Goal: Task Accomplishment & Management: Manage account settings

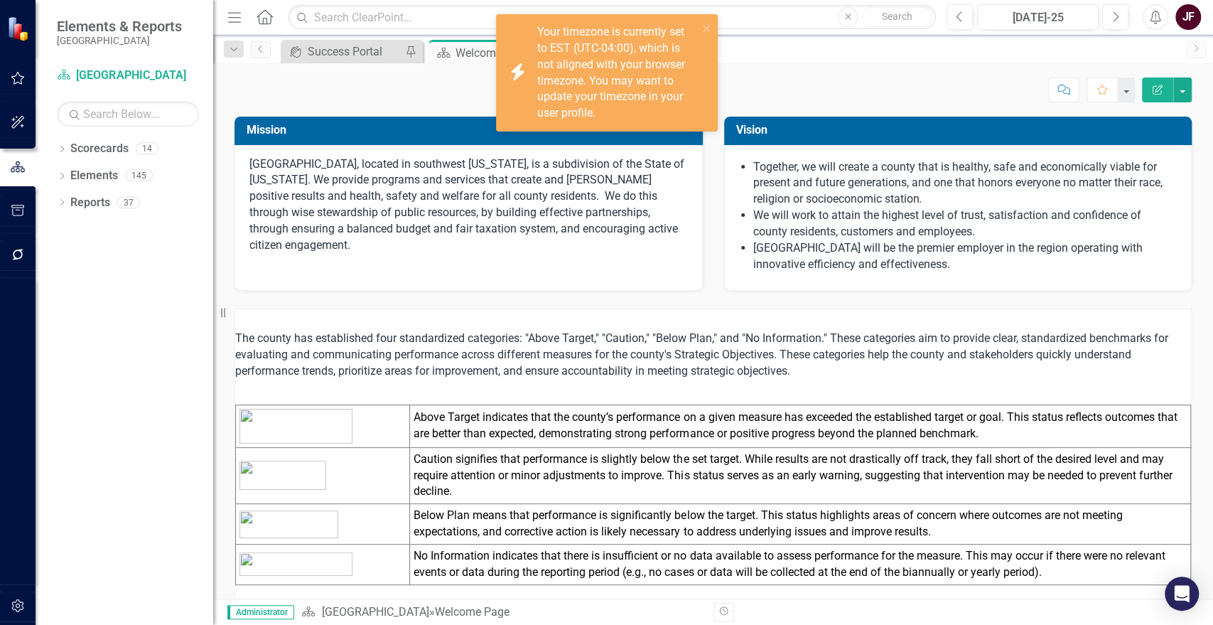
click at [120, 305] on div "Dropdown Scorecards 14 Dropdown La Plata County Community Development Finance G…" at bounding box center [125, 381] width 178 height 488
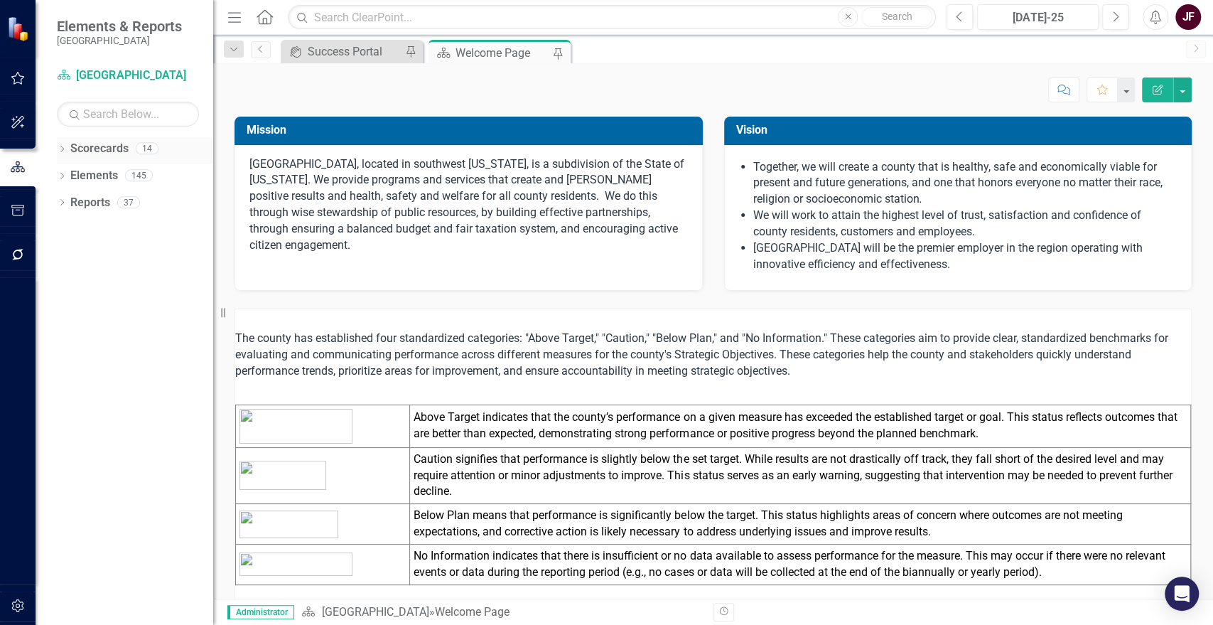
click at [62, 150] on icon "Dropdown" at bounding box center [62, 150] width 10 height 8
click at [63, 174] on div "Dropdown Scorecards 14 Dropdown [GEOGRAPHIC_DATA] Community Development Finance…" at bounding box center [135, 164] width 156 height 54
click at [64, 174] on icon "Dropdown" at bounding box center [69, 175] width 11 height 9
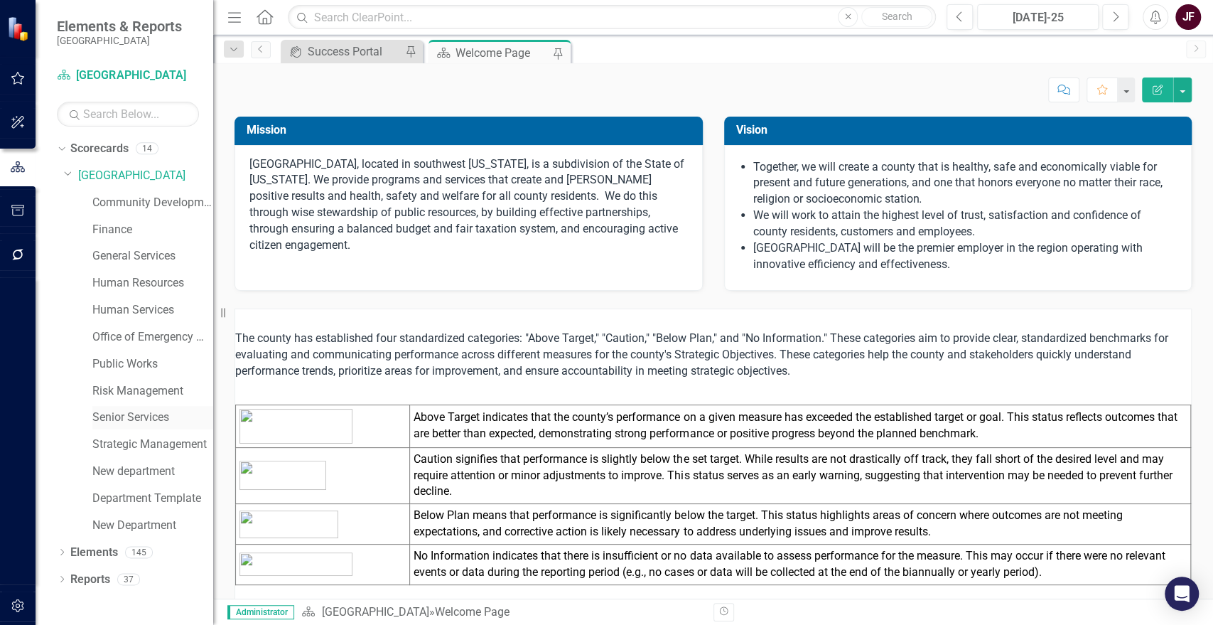
click at [158, 418] on link "Senior Services" at bounding box center [152, 417] width 121 height 16
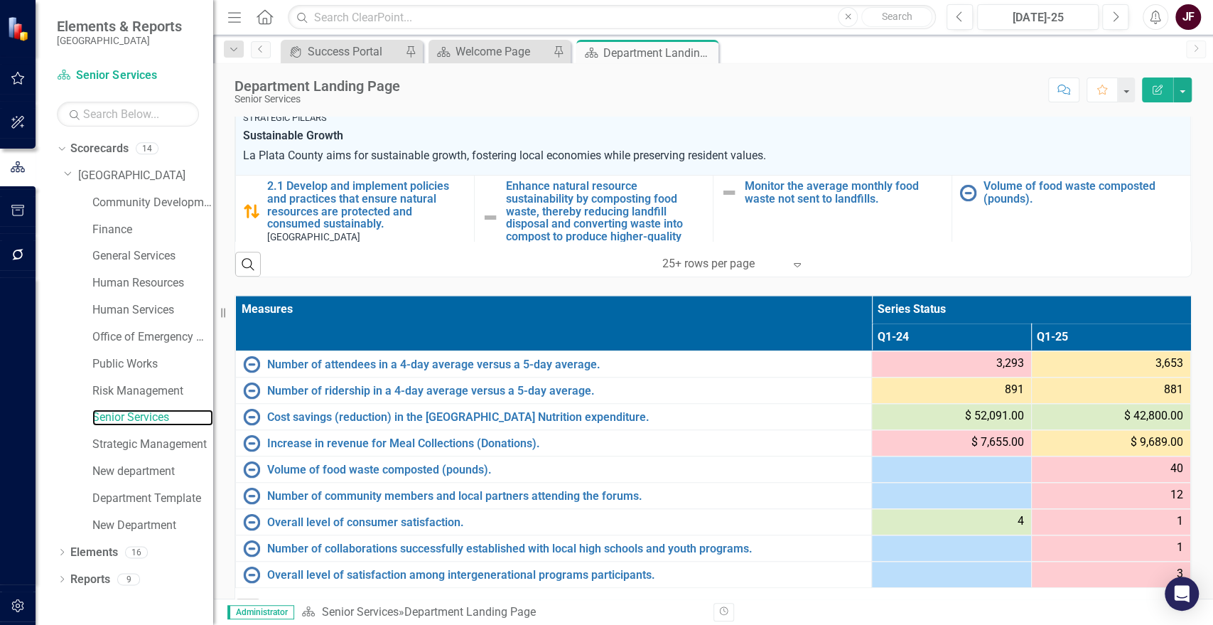
scroll to position [680, 0]
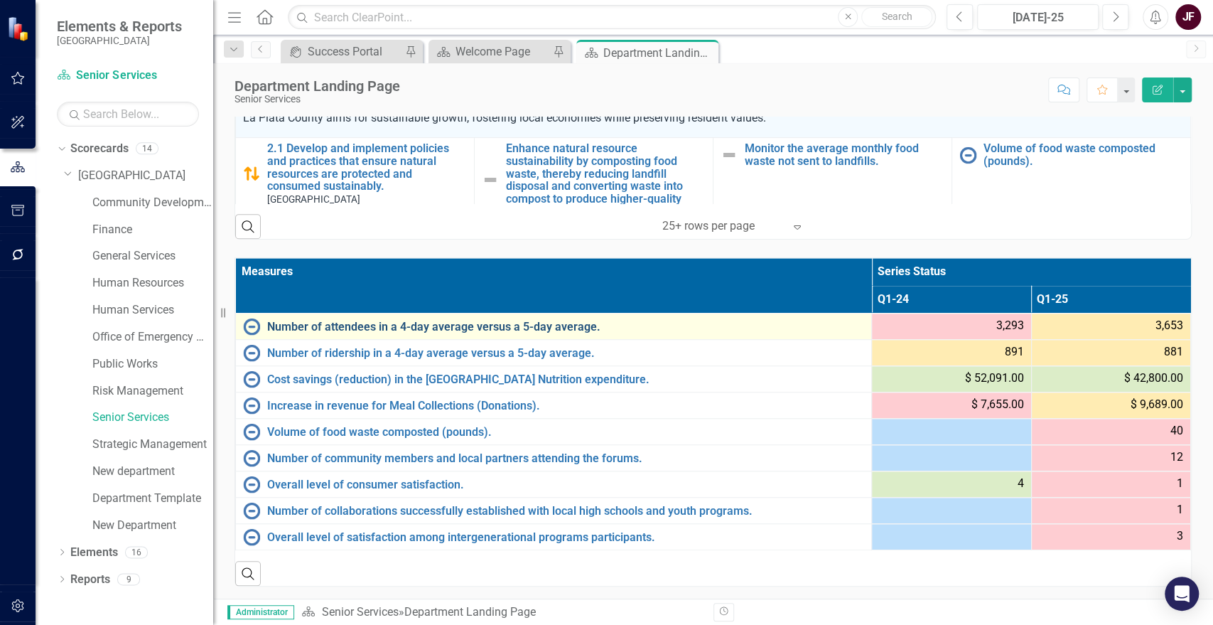
click at [314, 321] on link "Number of attendees in a 4-day average versus a 5-day average." at bounding box center [565, 327] width 597 height 13
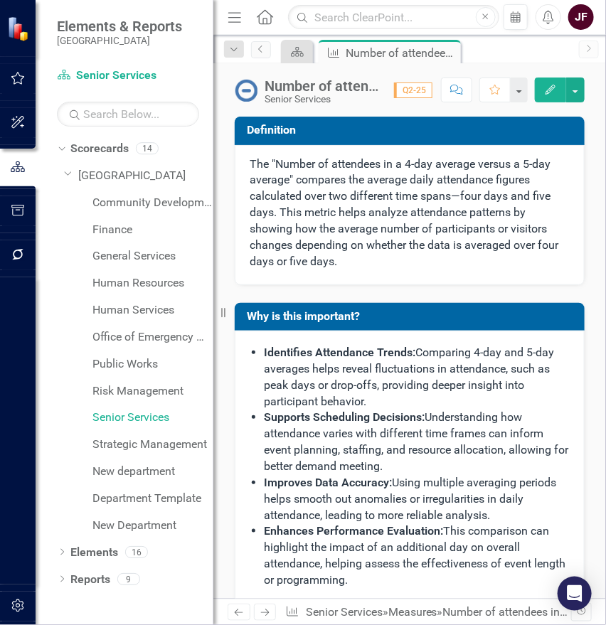
click at [308, 82] on div "Number of attendees in a 4-day average versus a 5-day average." at bounding box center [321, 86] width 115 height 16
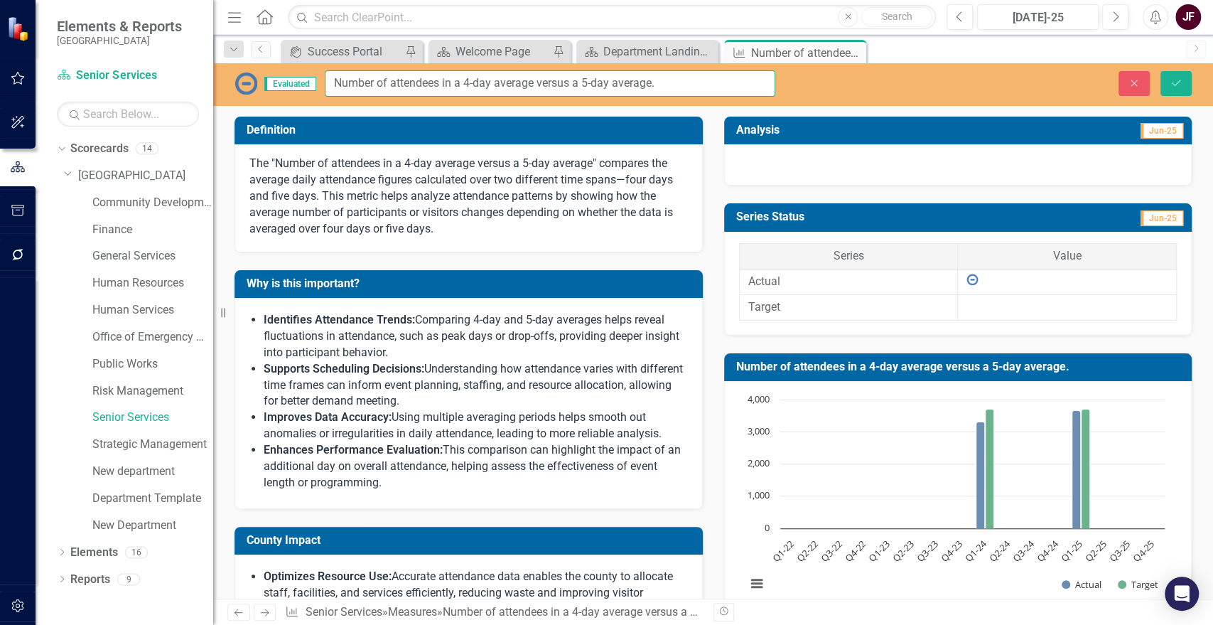
drag, startPoint x: 677, startPoint y: 84, endPoint x: 316, endPoint y: 67, distance: 362.2
click at [316, 67] on div "Evaluated Number of attendees in a 4-day average versus a 5-day average. Close …" at bounding box center [713, 84] width 1000 height 43
paste input "Daily average of attendees for congregate meals in a 4-day versus 5 days."
type input "Daily average of attendees for congregate meals in a 4-day versus 5 days."
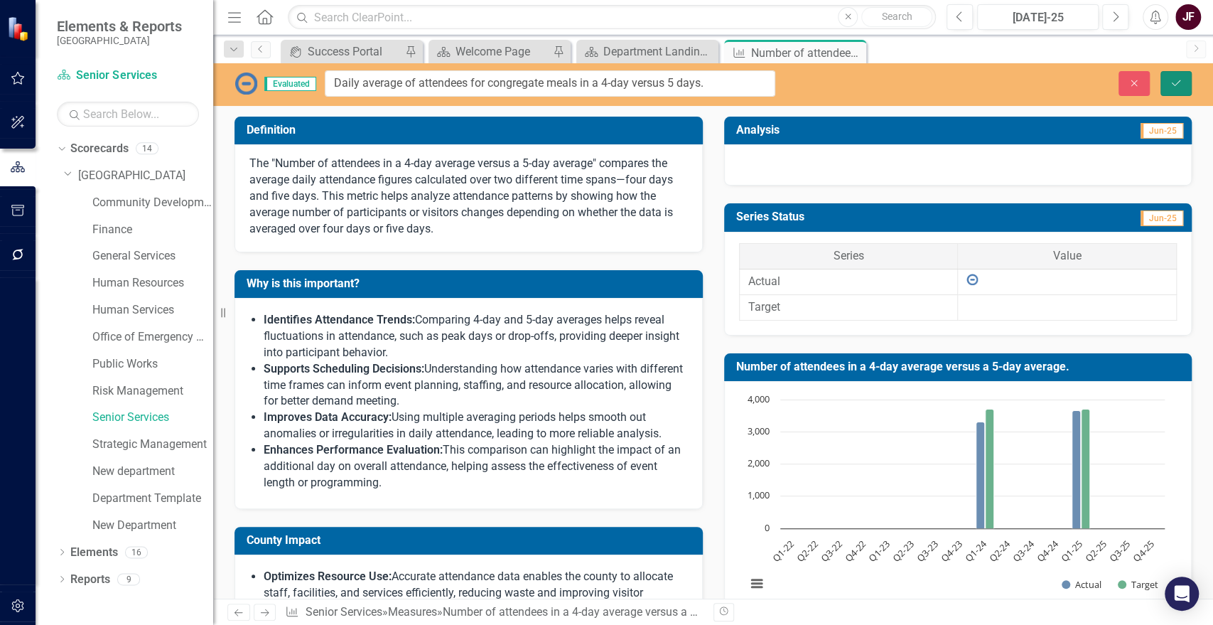
click at [1188, 87] on button "Save" at bounding box center [1176, 83] width 31 height 25
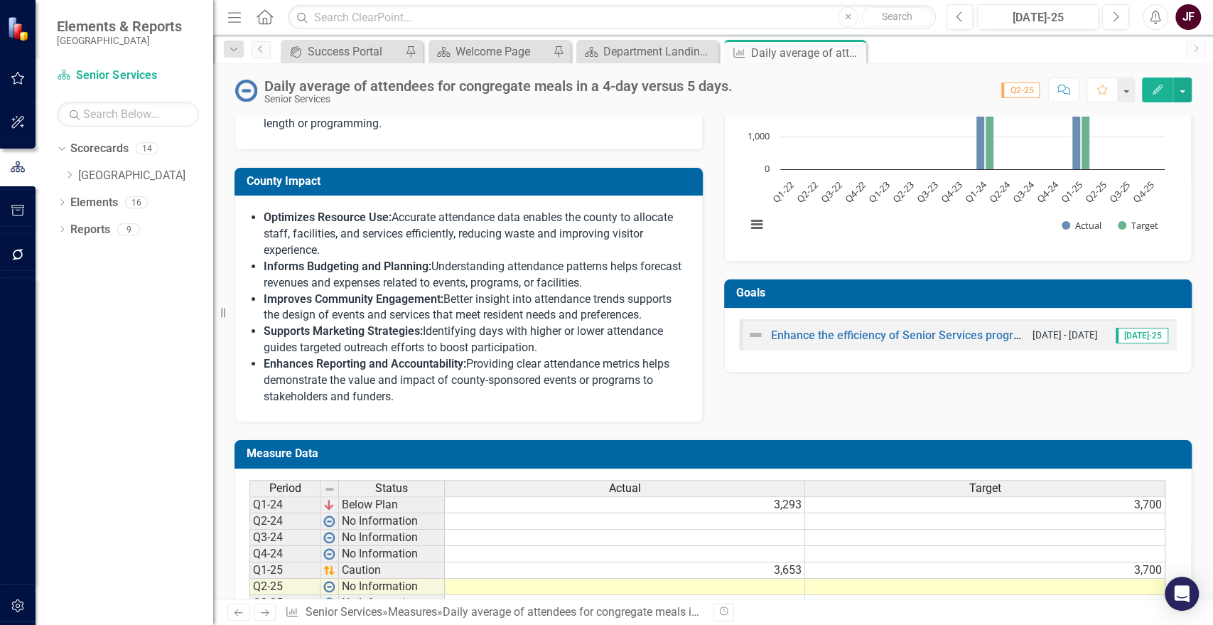
scroll to position [422, 0]
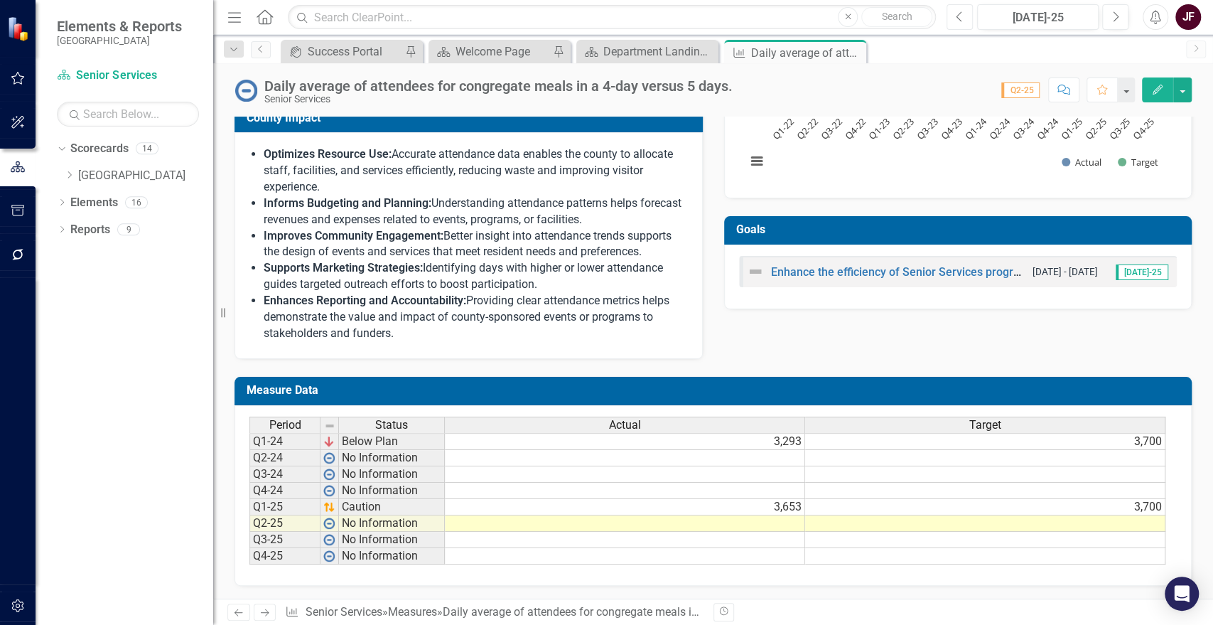
click at [962, 15] on icon "Previous" at bounding box center [960, 17] width 8 height 13
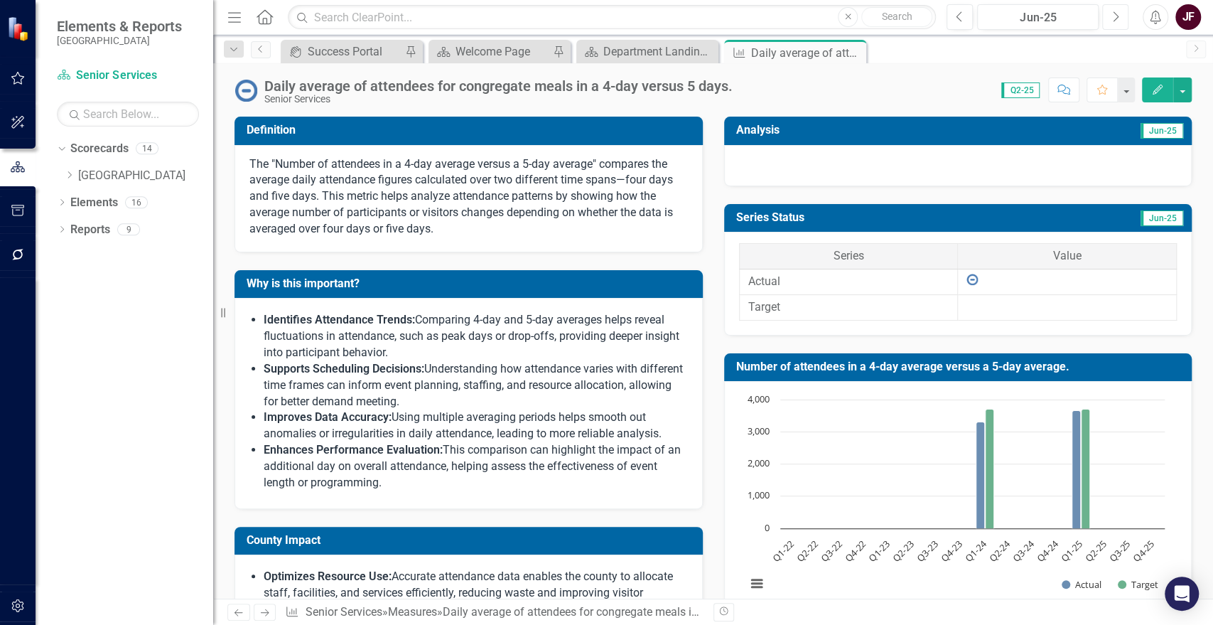
click at [1114, 17] on icon "Next" at bounding box center [1116, 17] width 8 height 13
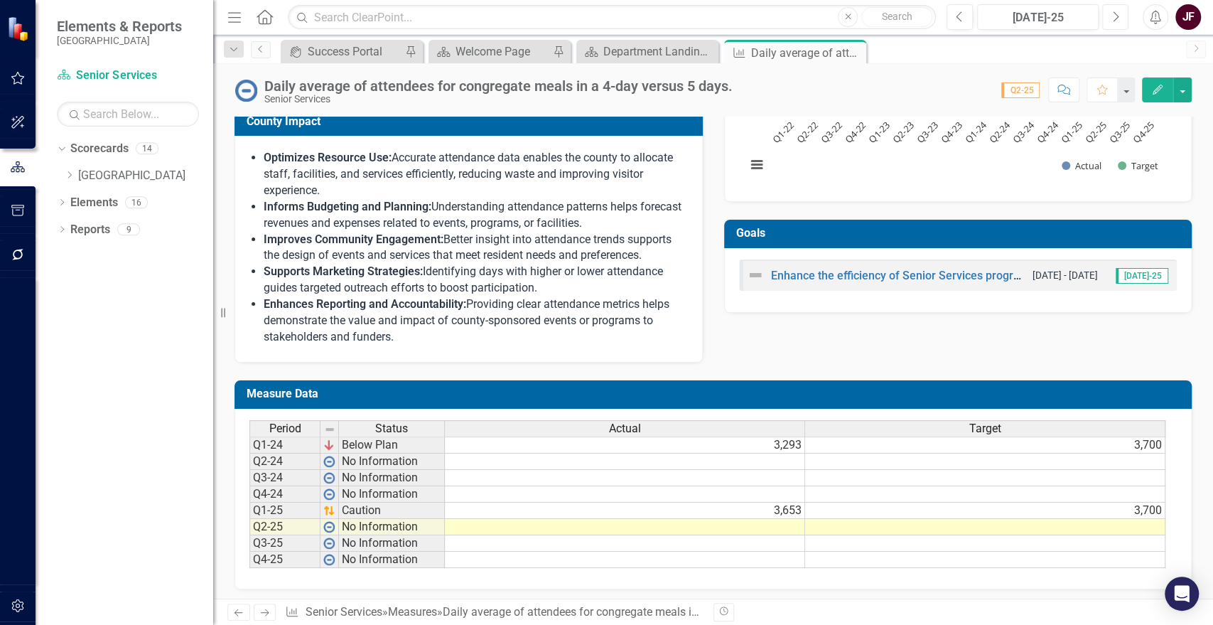
scroll to position [422, 0]
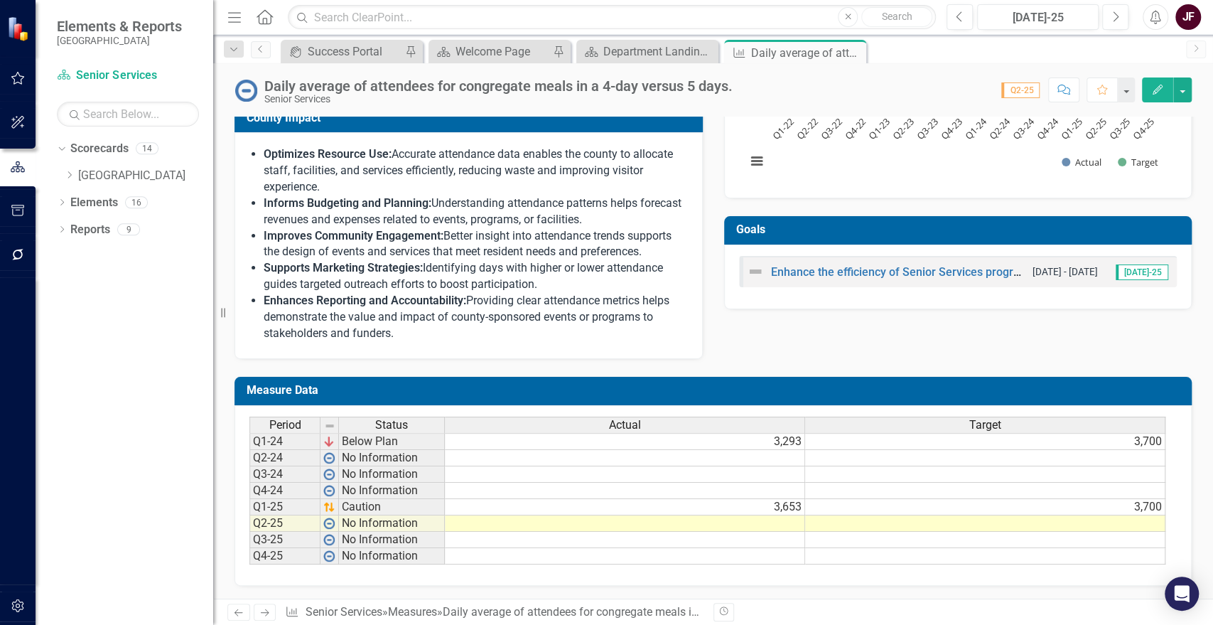
click at [754, 505] on td "3,653" at bounding box center [625, 507] width 360 height 16
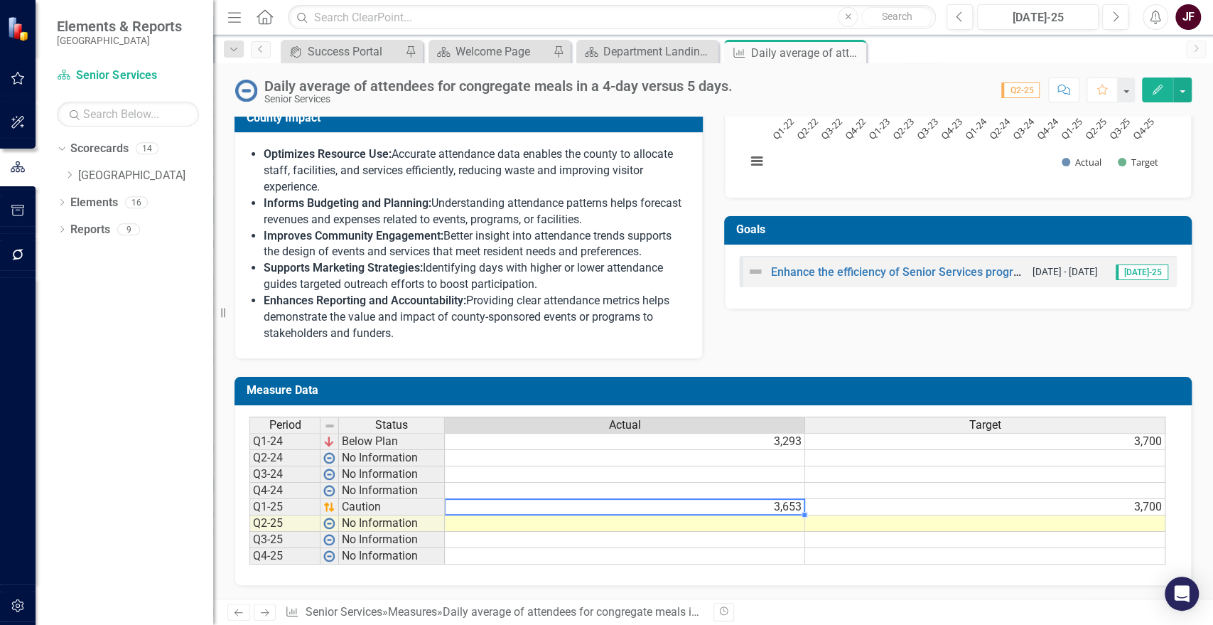
click at [779, 510] on td "3,653" at bounding box center [625, 507] width 360 height 16
click at [792, 504] on td "3,653" at bounding box center [625, 507] width 360 height 16
click at [797, 499] on td "3,653" at bounding box center [625, 507] width 360 height 16
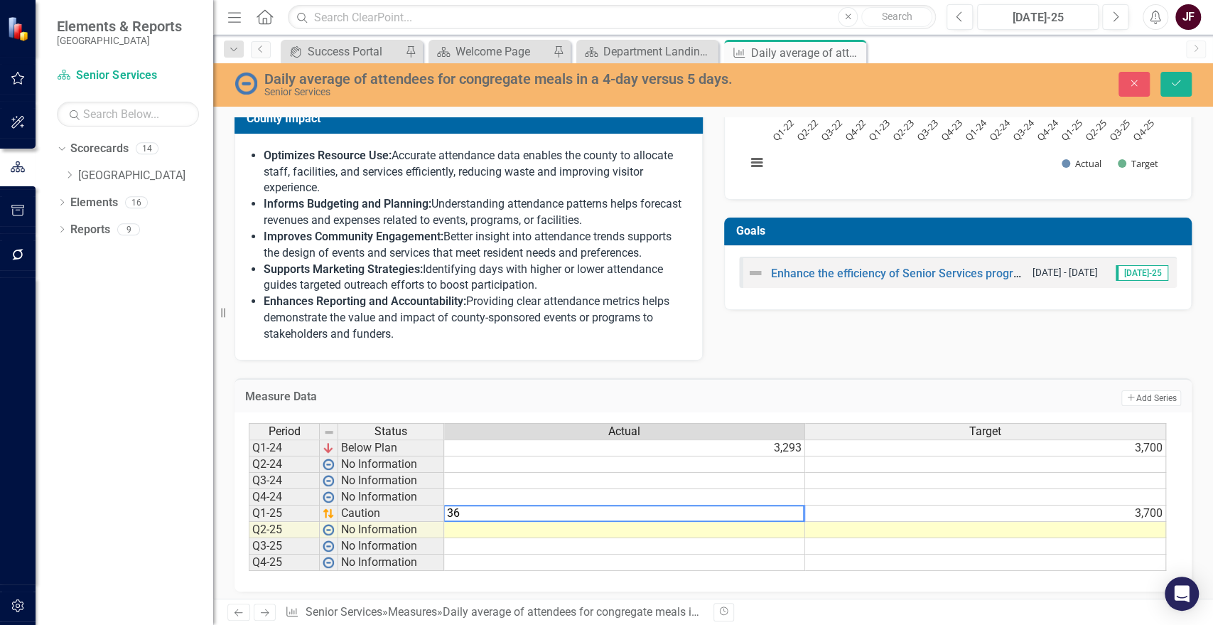
type textarea "3"
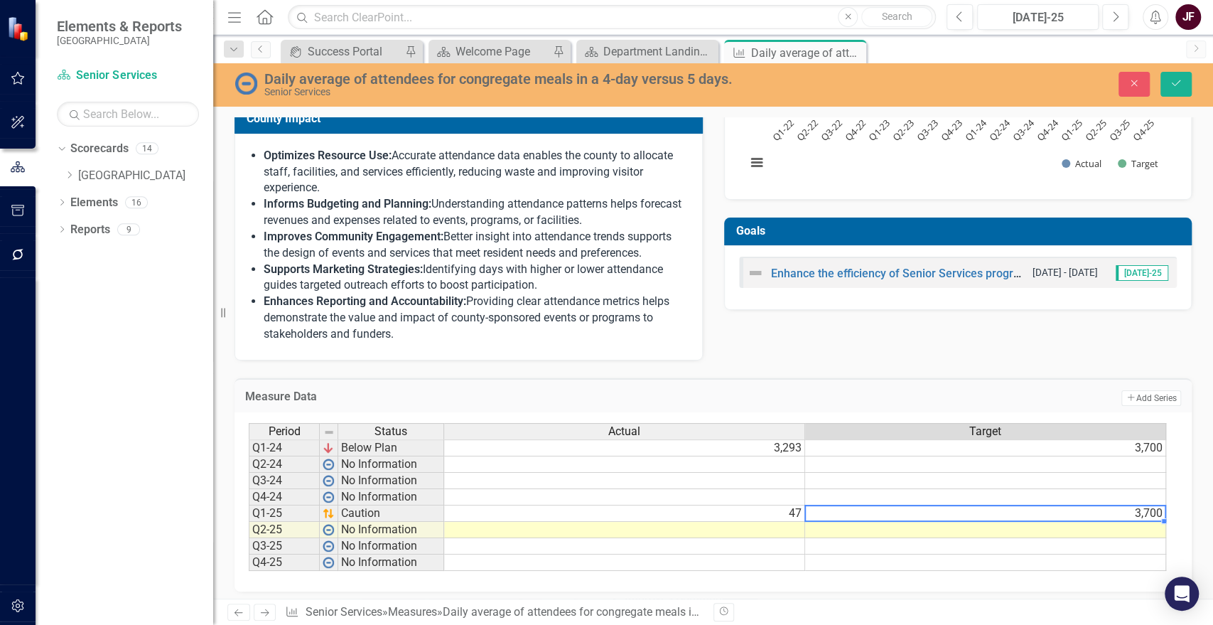
click at [1154, 512] on td "3,700" at bounding box center [985, 513] width 361 height 16
type textarea "3"
click at [141, 517] on div "Dropdown Scorecards 14 Dropdown La Plata County Community Development Finance G…" at bounding box center [125, 381] width 178 height 488
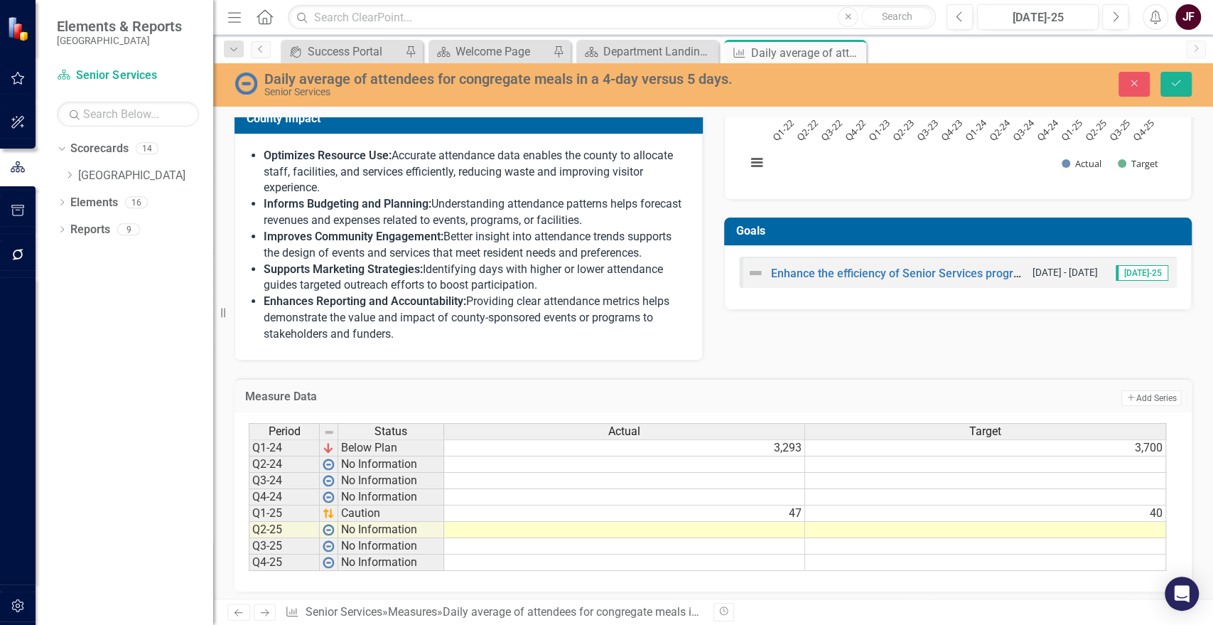
click at [783, 527] on td at bounding box center [624, 530] width 361 height 16
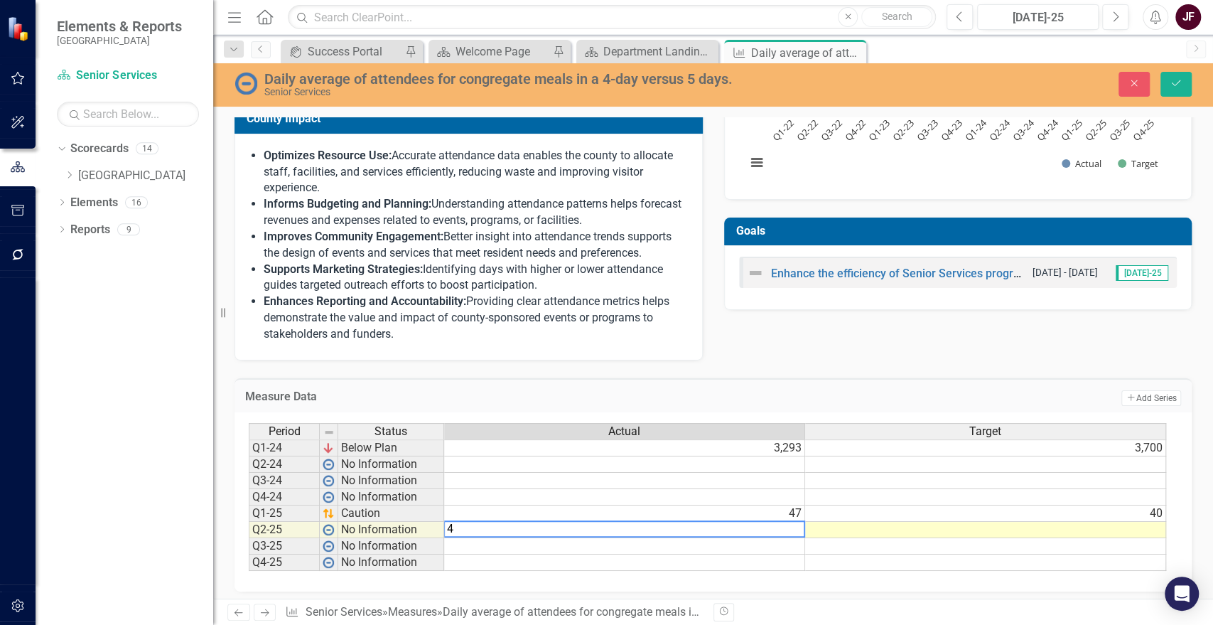
type textarea "45"
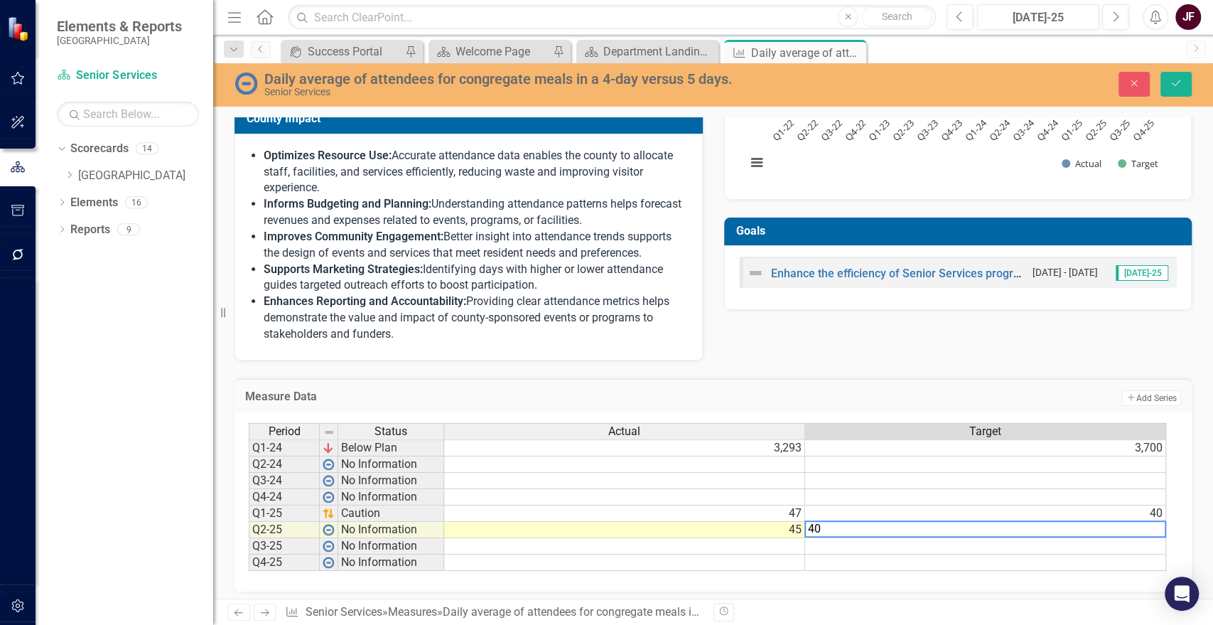
click at [786, 448] on td "3,293" at bounding box center [624, 447] width 361 height 17
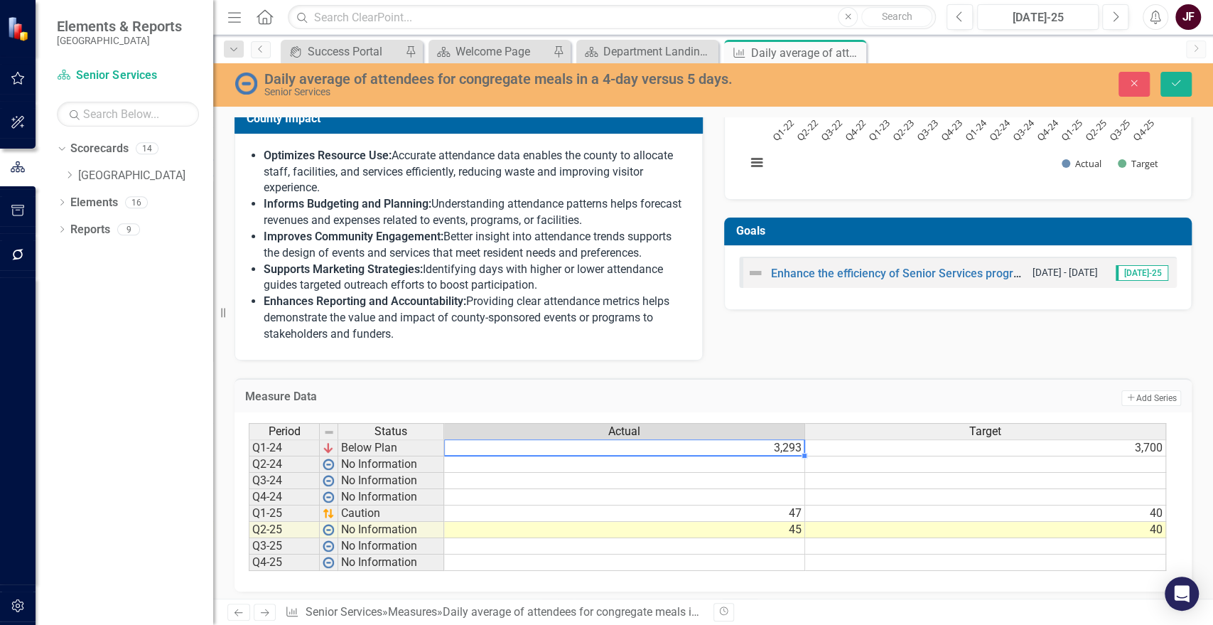
click at [783, 442] on td "3,293" at bounding box center [624, 447] width 361 height 17
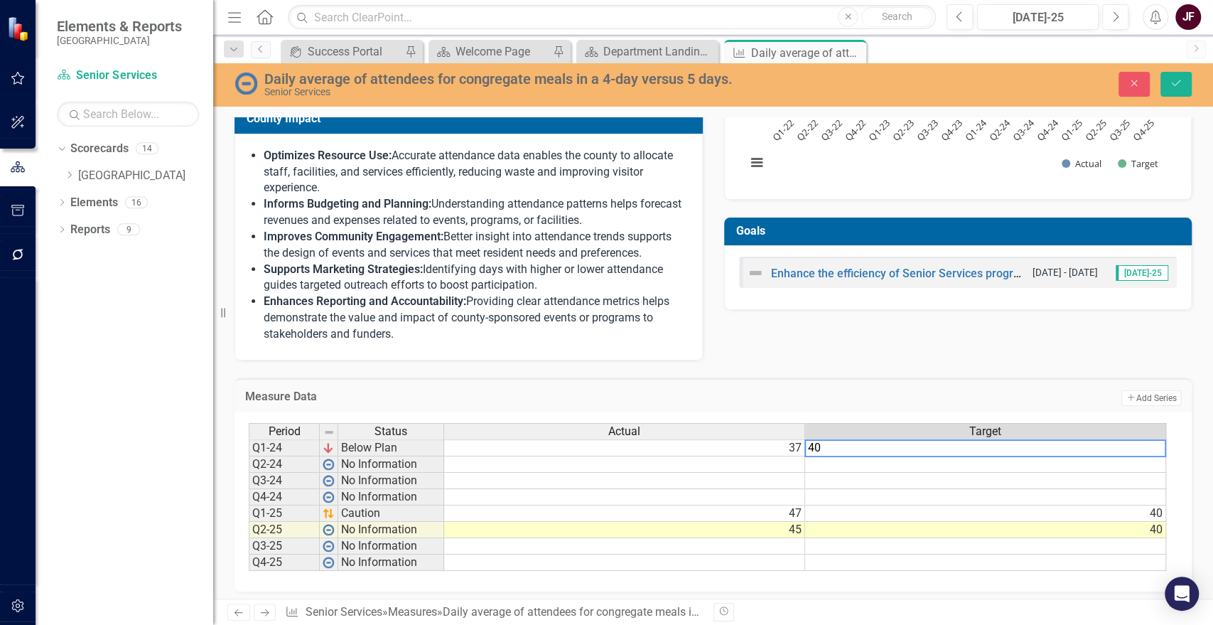
type textarea "40"
click at [787, 466] on td at bounding box center [624, 464] width 361 height 16
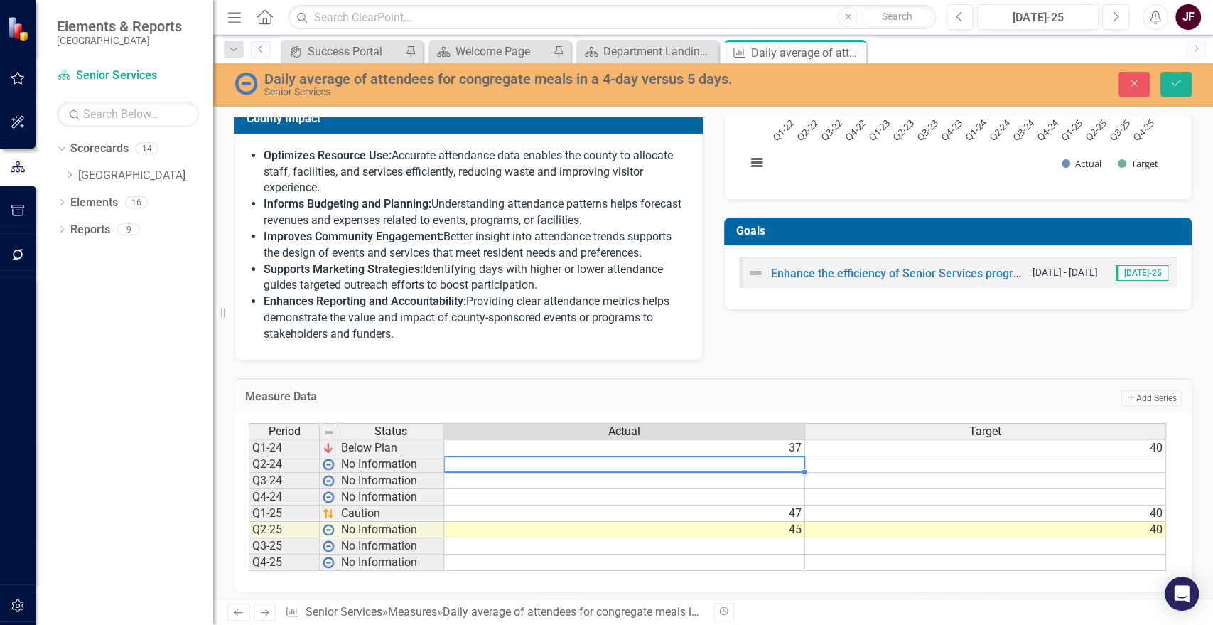
click at [795, 463] on td at bounding box center [624, 464] width 361 height 16
type textarea "42"
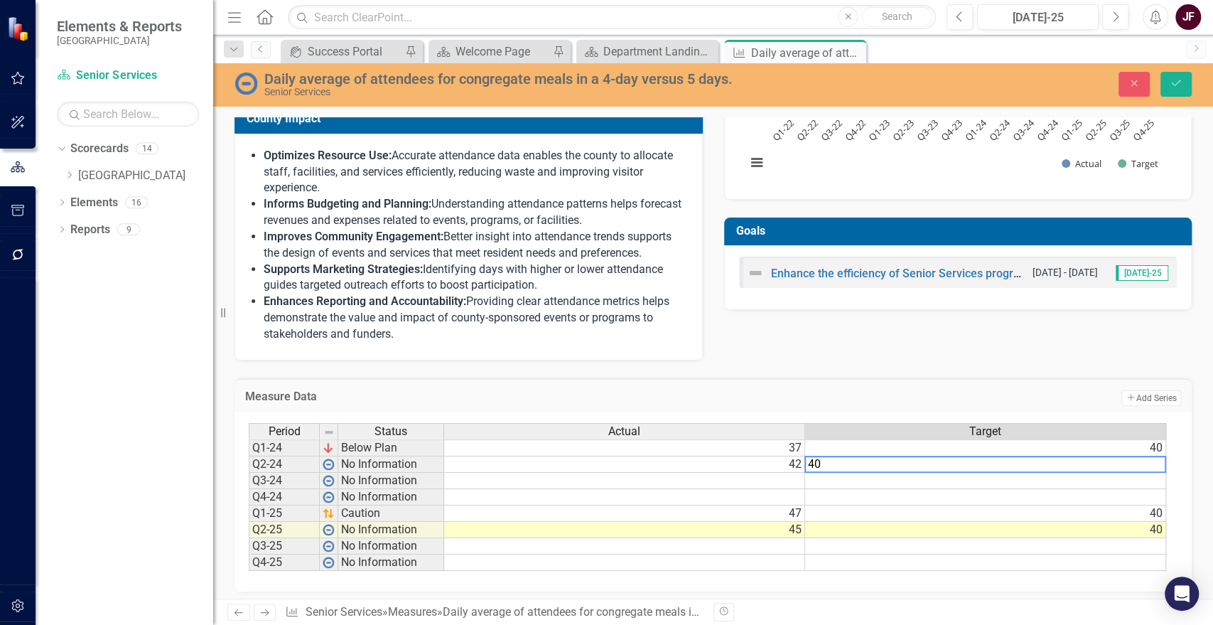
type textarea "40"
click at [117, 464] on div "Dropdown Scorecards 14 Dropdown La Plata County Community Development Finance G…" at bounding box center [125, 381] width 178 height 488
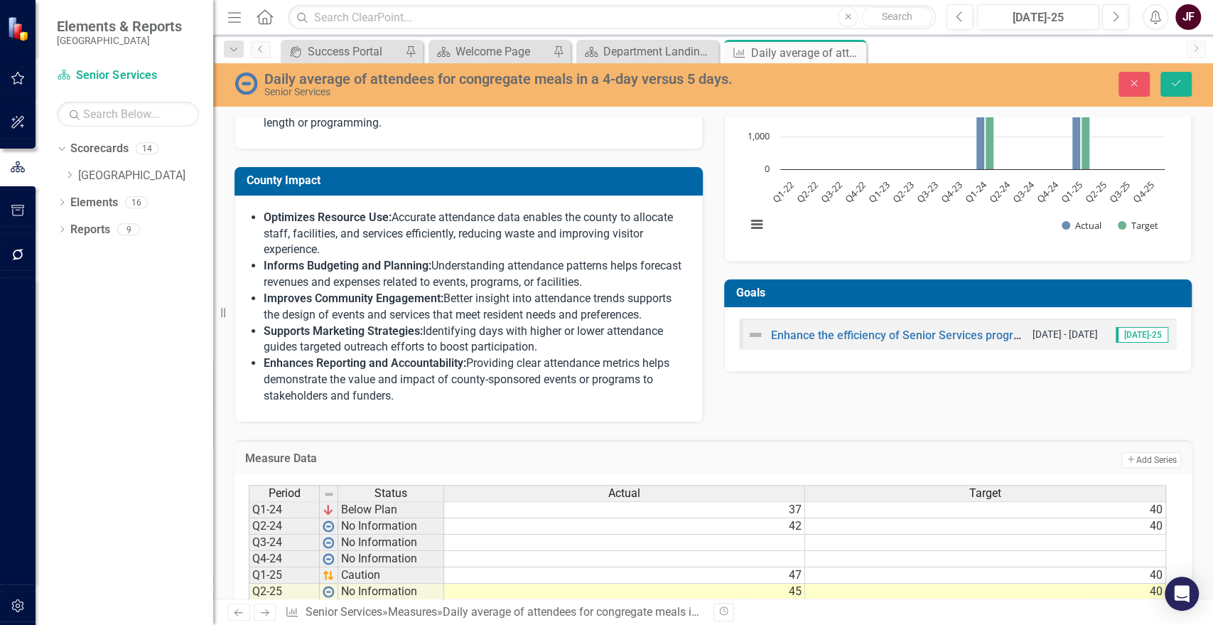
scroll to position [343, 0]
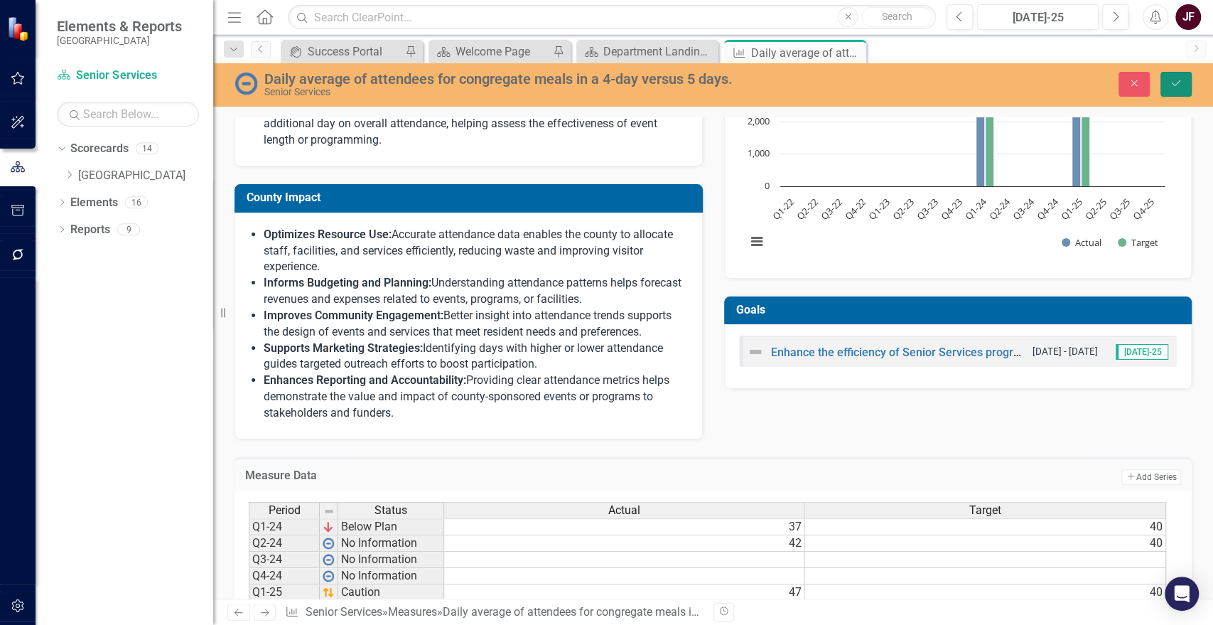
click at [1186, 85] on button "Save" at bounding box center [1176, 84] width 31 height 25
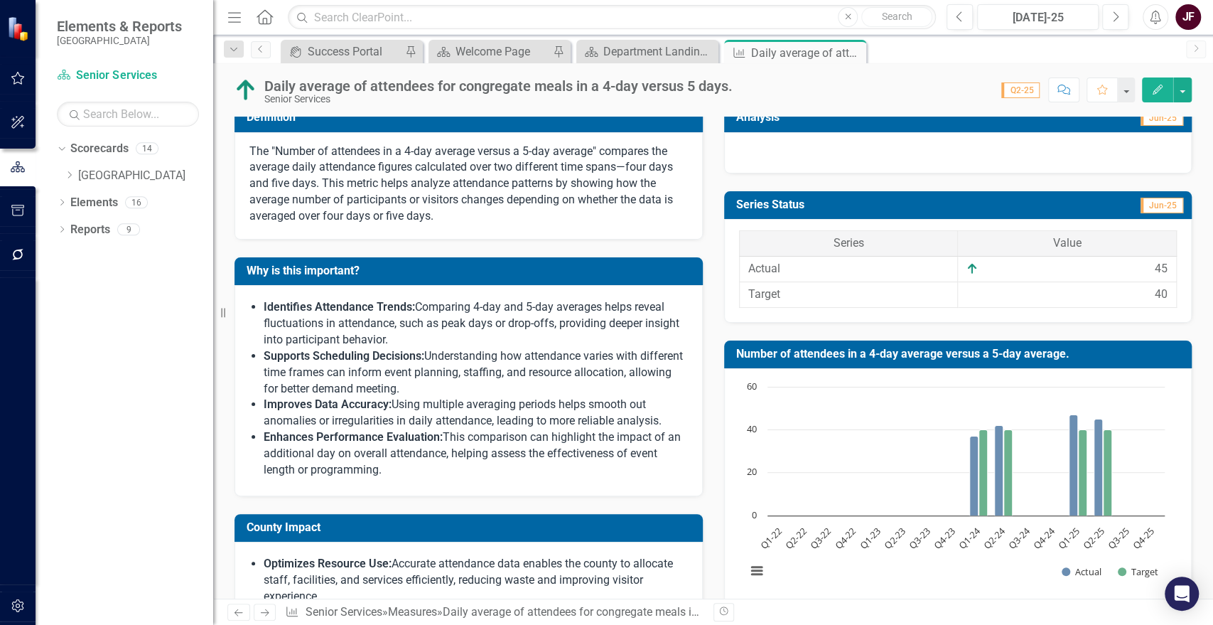
scroll to position [0, 0]
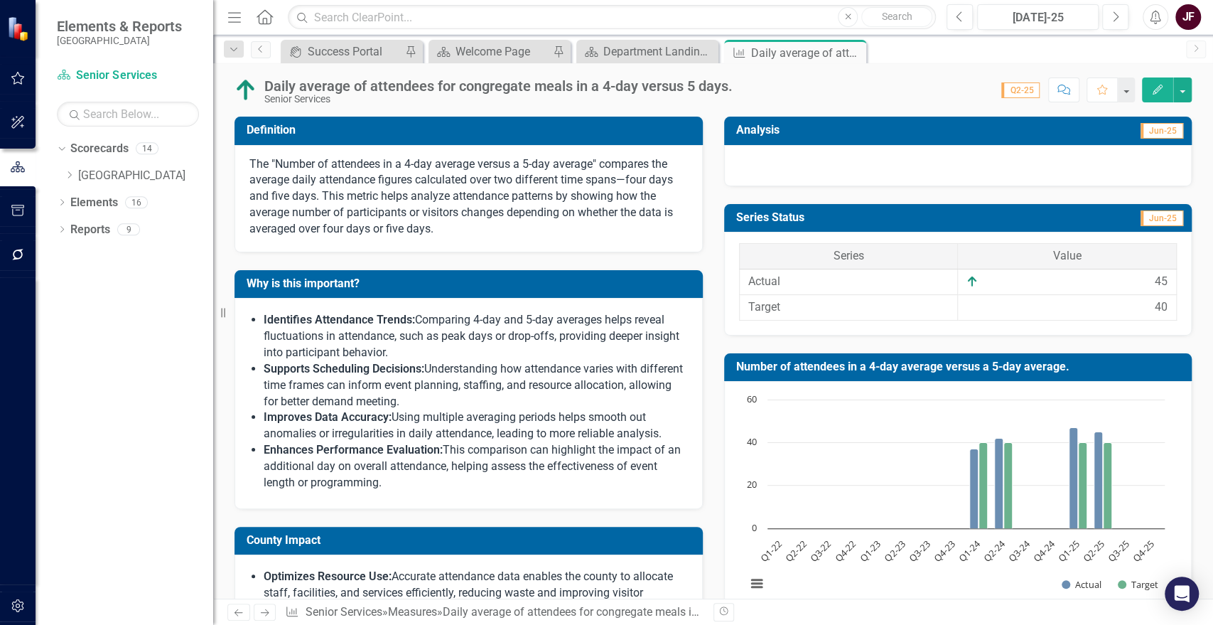
click at [343, 169] on p "The "Number of attendees in a 4-day average versus a 5-day average" compares th…" at bounding box center [468, 196] width 439 height 81
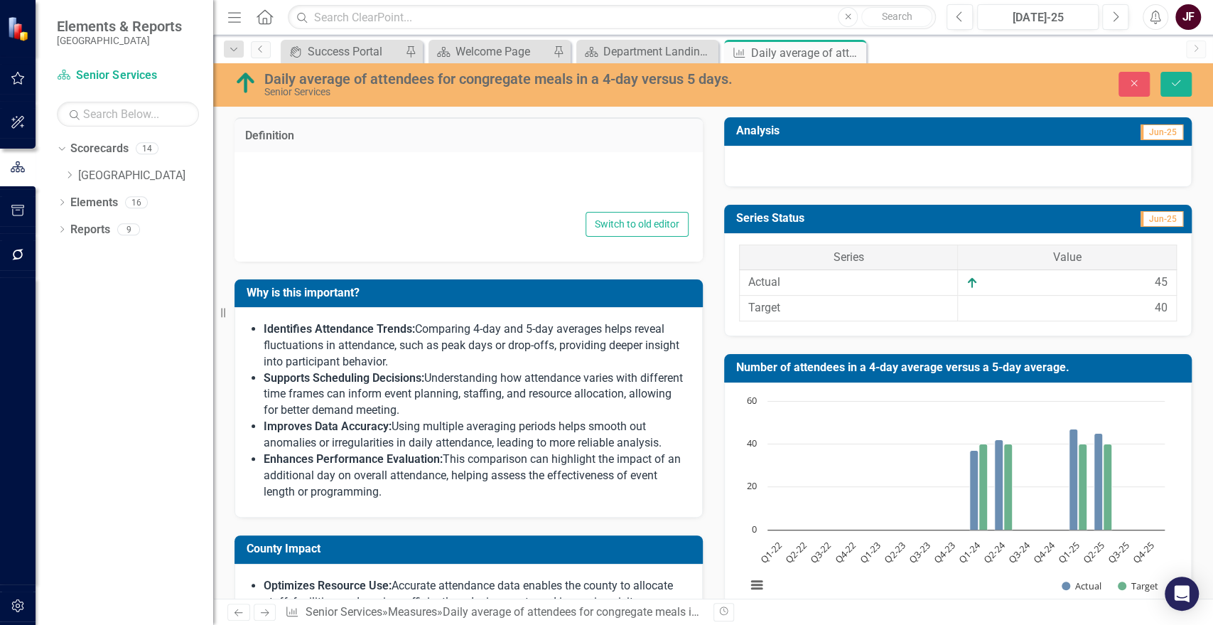
type textarea "<div> <div> <p>The "Number of attendees in a 4-day average versus a 5-day avera…"
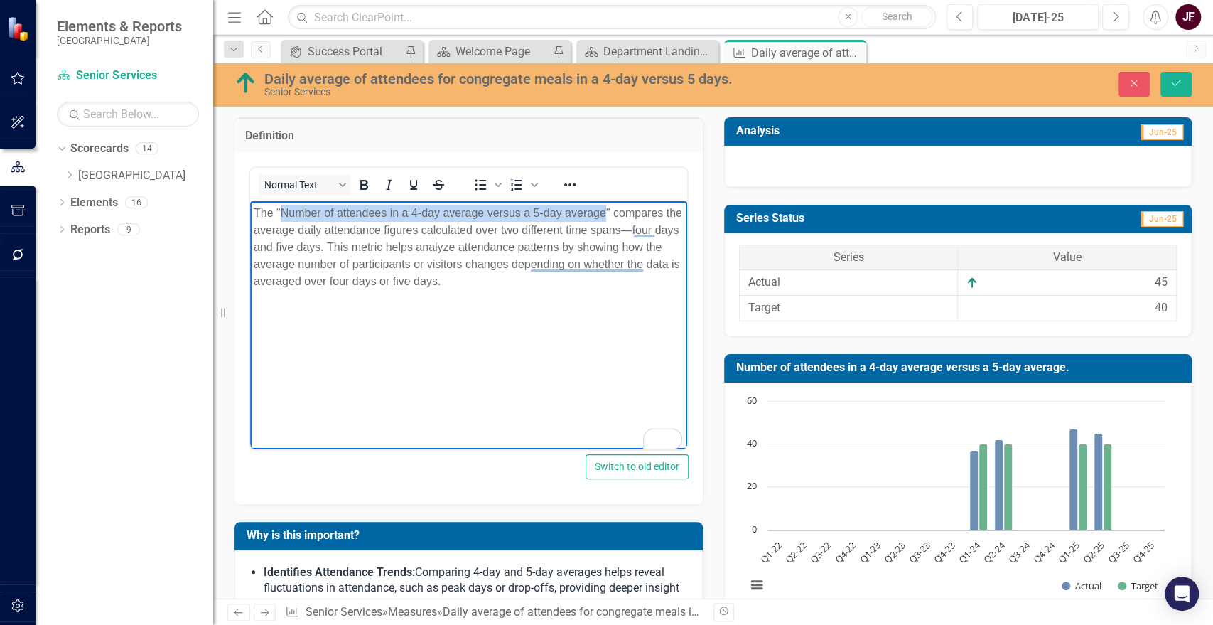
drag, startPoint x: 606, startPoint y: 215, endPoint x: 283, endPoint y: 208, distance: 323.5
click at [283, 208] on p "The "Number of attendees in a 4-day average versus a 5-day average" compares th…" at bounding box center [469, 247] width 430 height 85
paste body "To enrich screen reader interactions, please activate Accessibility in Grammarl…"
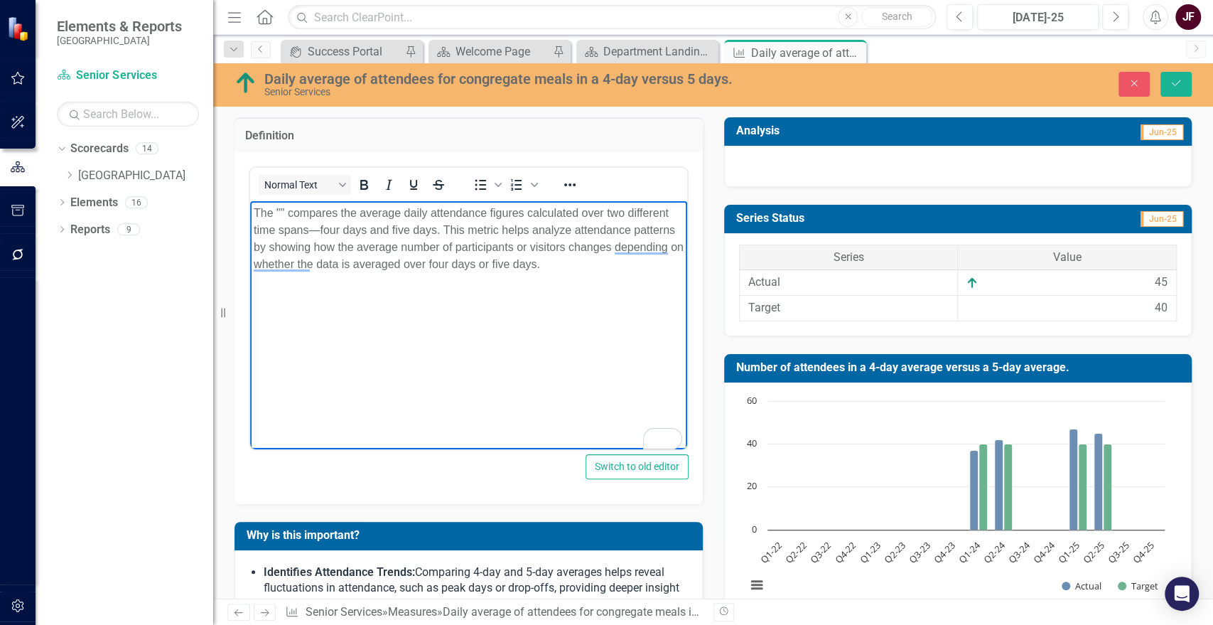
click at [279, 209] on p "The "" compares the average daily attendance figures calculated over two differ…" at bounding box center [469, 239] width 430 height 68
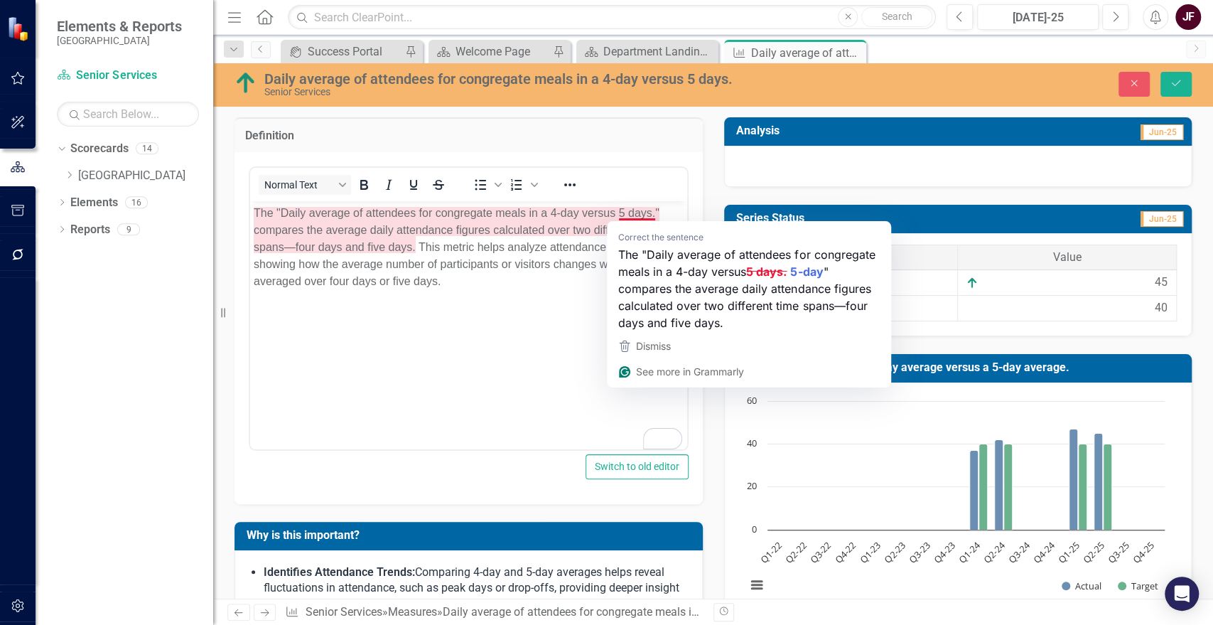
click at [552, 341] on body "The "Daily average of attendees for congregate meals in a 4-day versus 5 days."…" at bounding box center [468, 307] width 437 height 213
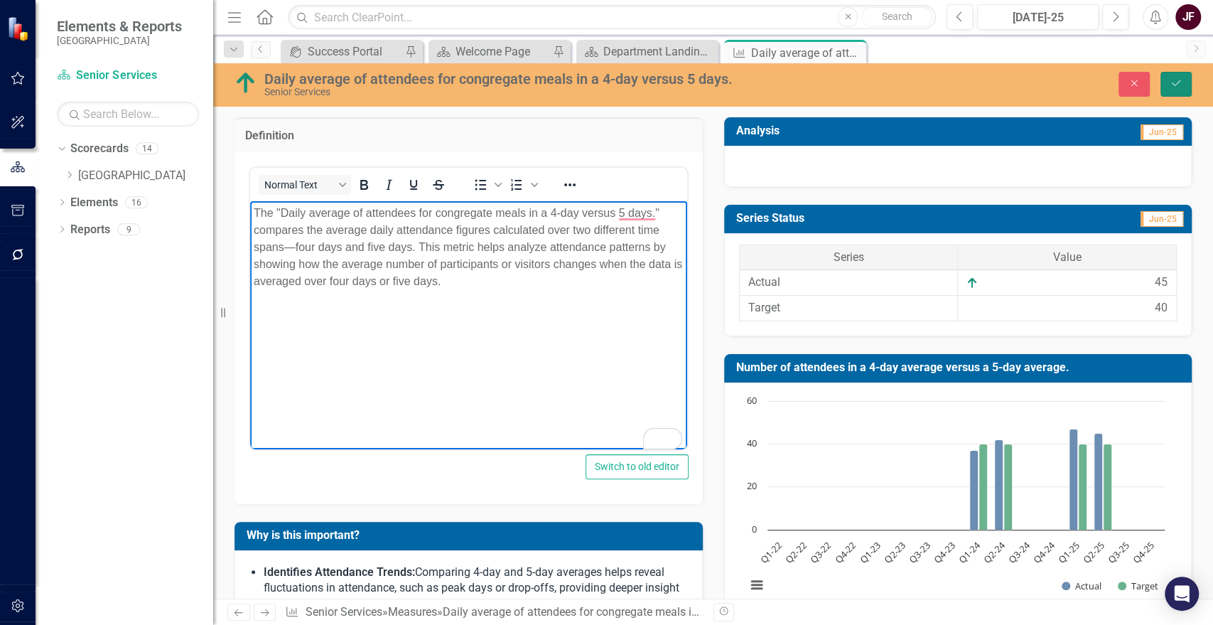
click at [1182, 76] on button "Save" at bounding box center [1176, 84] width 31 height 25
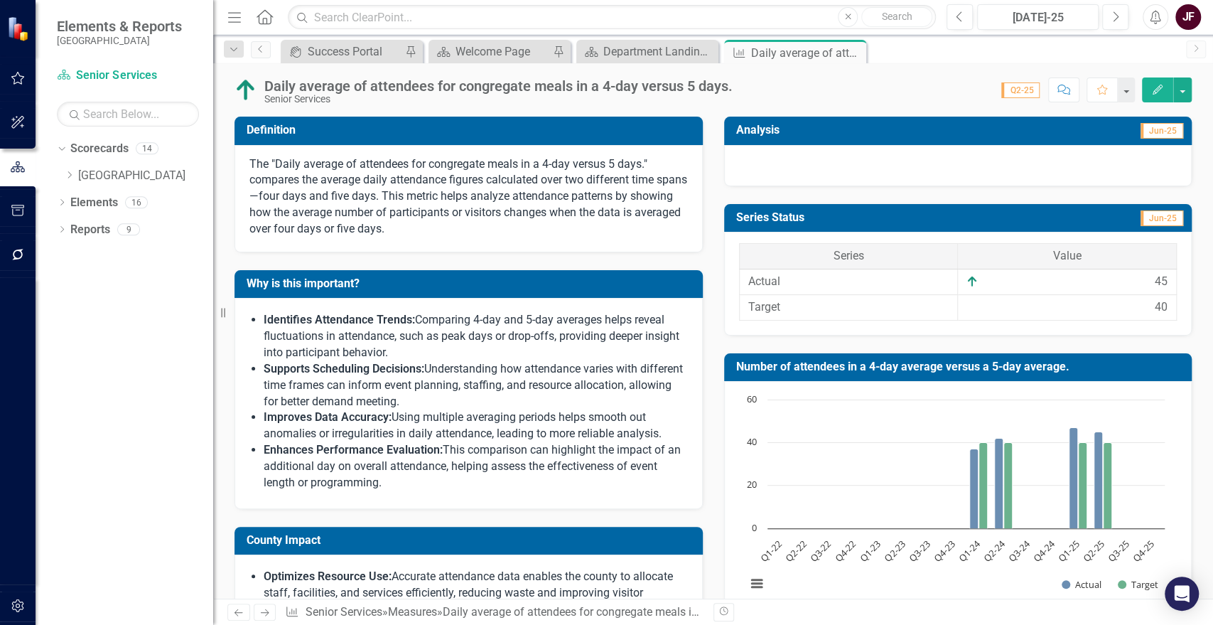
click at [830, 168] on div at bounding box center [958, 165] width 468 height 41
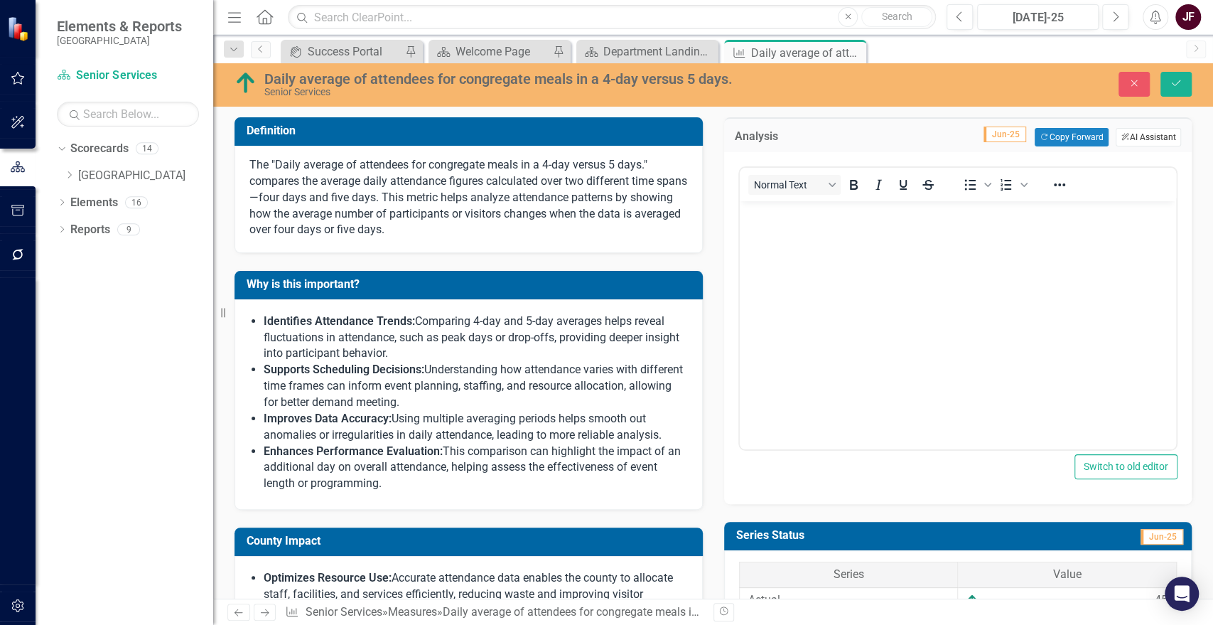
click at [1122, 139] on button "ClearPoint AI AI Assistant" at bounding box center [1148, 137] width 65 height 18
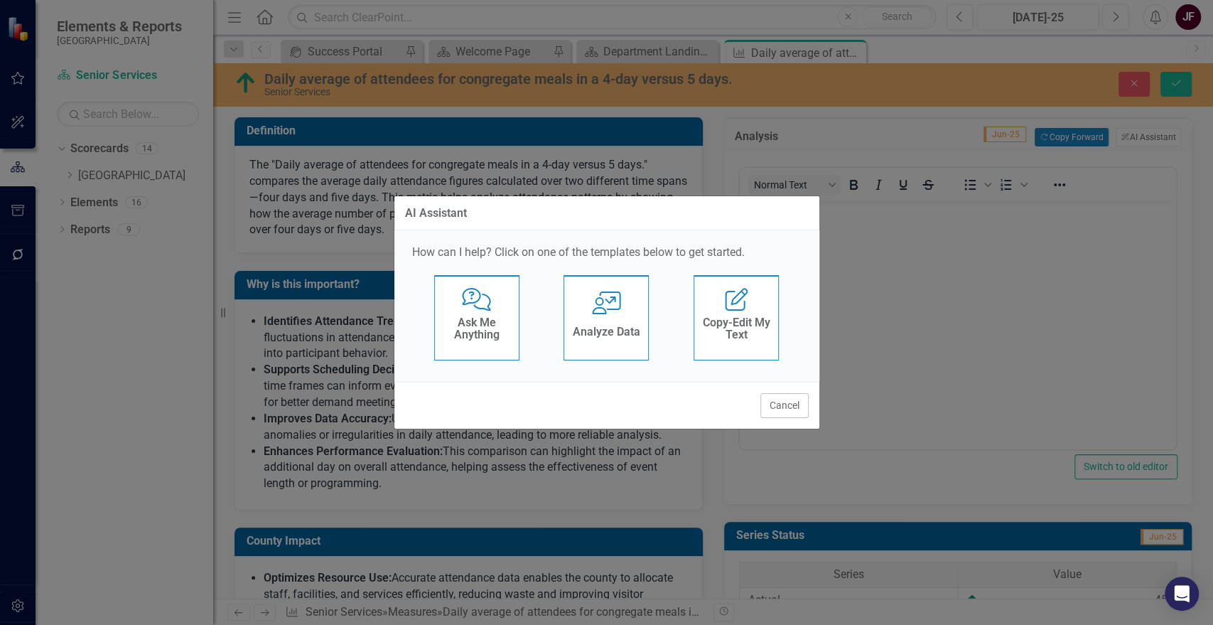
click at [614, 328] on h4 "Analyze Data" at bounding box center [607, 332] width 68 height 13
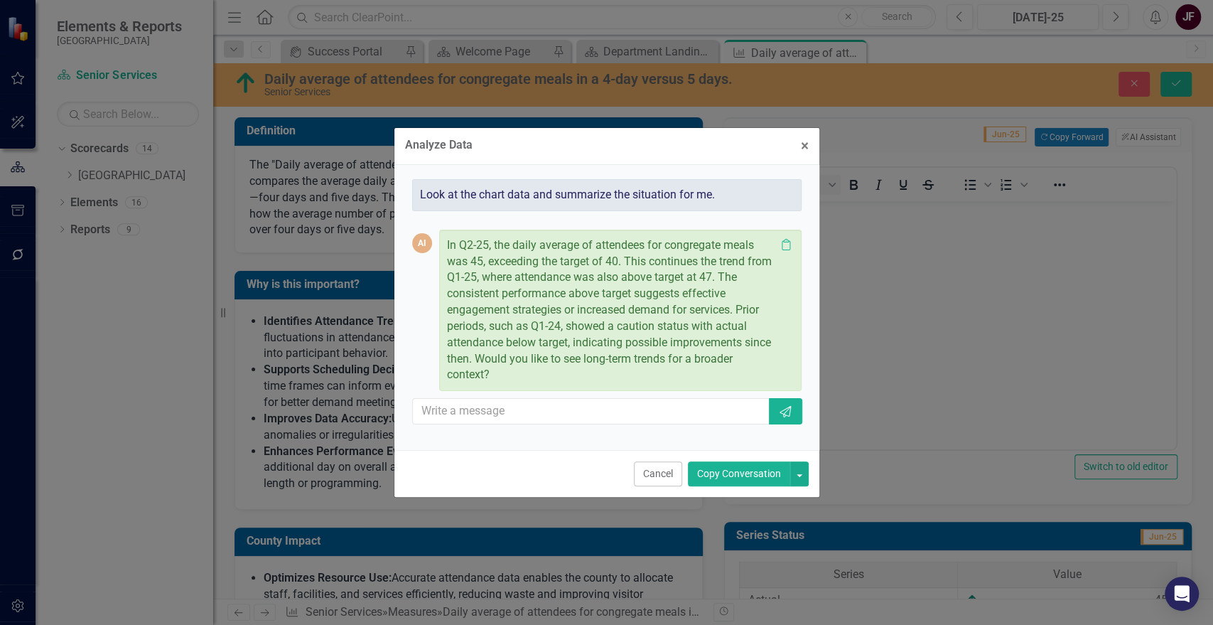
click at [770, 469] on button "Copy Conversation" at bounding box center [739, 473] width 102 height 25
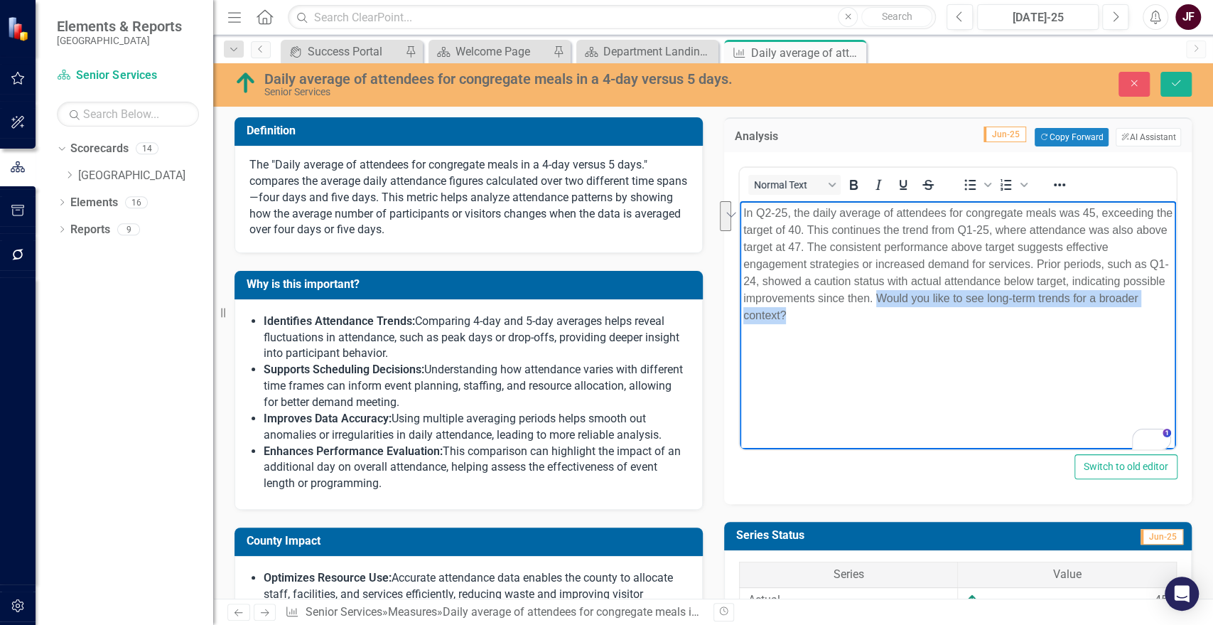
drag, startPoint x: 847, startPoint y: 315, endPoint x: 920, endPoint y: 293, distance: 77.1
click at [920, 293] on p "In Q2-25, the daily average of attendees for congregate meals was 45, exceeding…" at bounding box center [958, 264] width 430 height 119
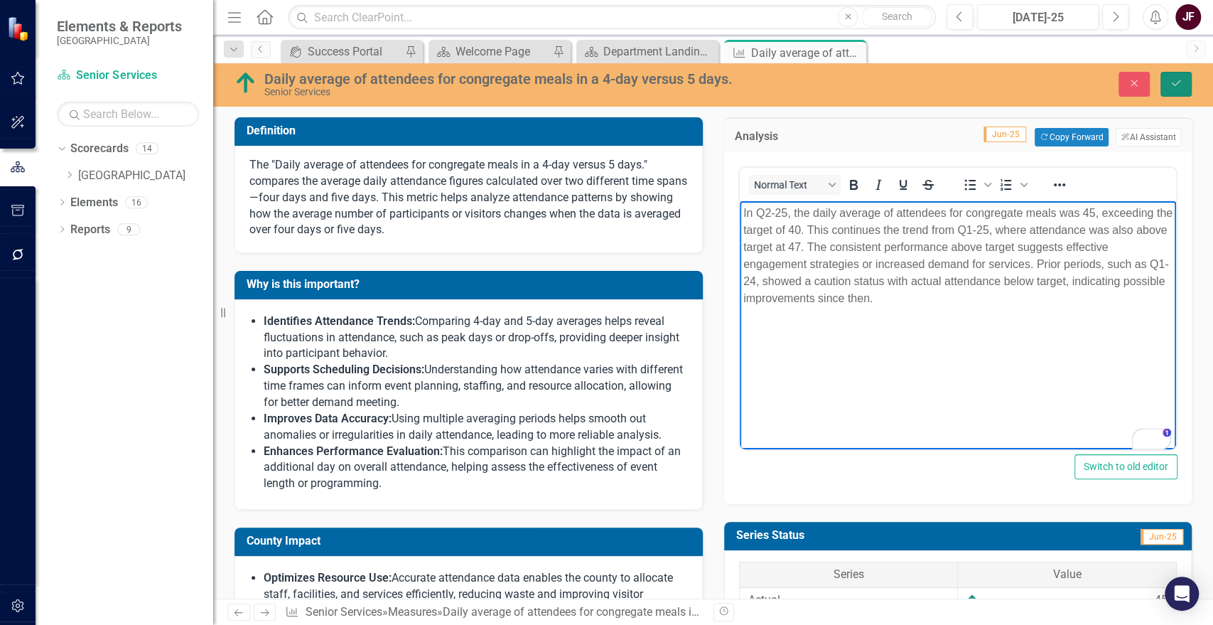
click at [1178, 79] on icon "Save" at bounding box center [1176, 83] width 13 height 10
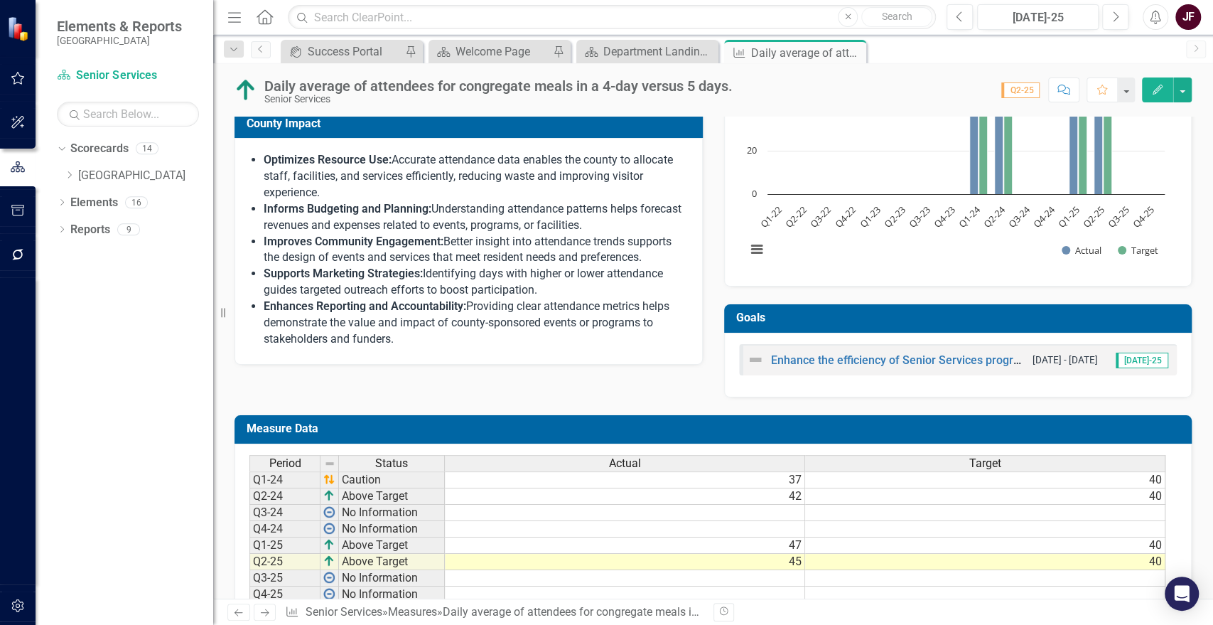
scroll to position [454, 0]
